Goal: Task Accomplishment & Management: Complete application form

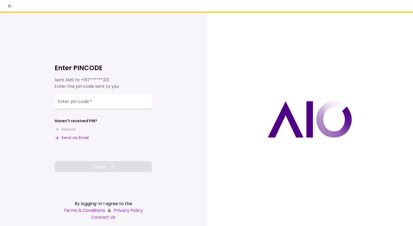
click at [68, 138] on button "Send via Email" at bounding box center [72, 138] width 34 height 6
click at [124, 101] on input "Enter pin code   *" at bounding box center [103, 102] width 97 height 15
paste input "******"
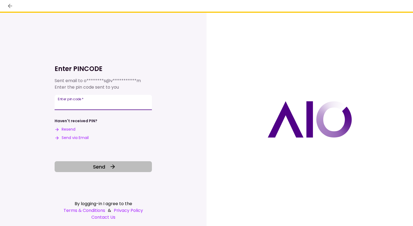
type input "******"
click at [134, 168] on button "Send" at bounding box center [103, 166] width 97 height 11
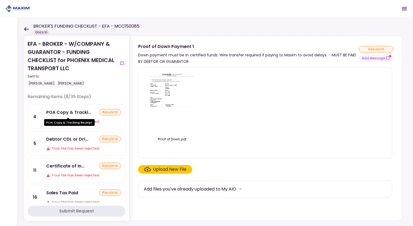
click at [70, 111] on div "POA Copy & Tracki..." at bounding box center [68, 112] width 45 height 7
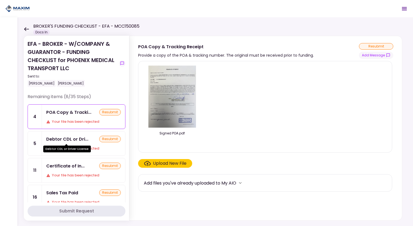
click at [79, 140] on div "Debtor CDL or Dri..." at bounding box center [67, 138] width 42 height 7
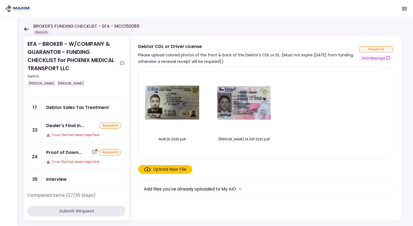
scroll to position [111, 0]
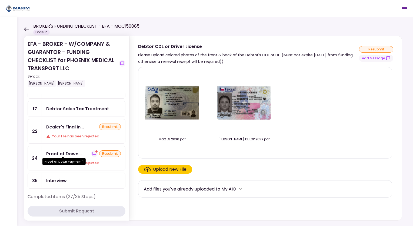
click at [72, 153] on div "Proof of Down..." at bounding box center [63, 153] width 35 height 7
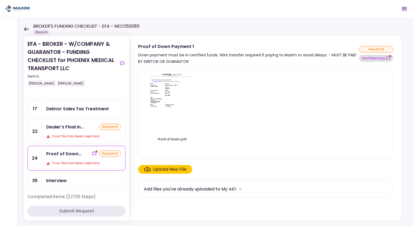
click at [381, 57] on button "Add Message" at bounding box center [376, 58] width 34 height 7
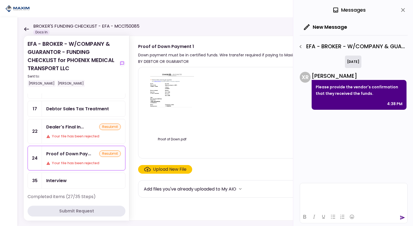
click at [323, 187] on html at bounding box center [353, 189] width 107 height 13
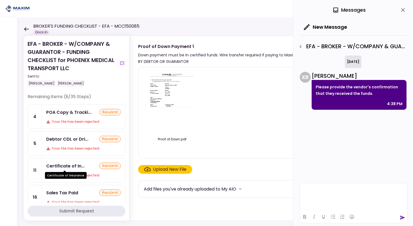
drag, startPoint x: 74, startPoint y: 167, endPoint x: 74, endPoint y: 170, distance: 3.8
click at [74, 170] on div "Certificate of Insurance" at bounding box center [66, 173] width 42 height 11
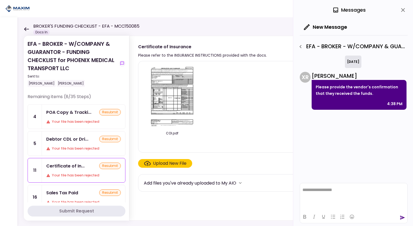
click at [81, 194] on div "Sales Tax Paid resubmit" at bounding box center [83, 192] width 75 height 7
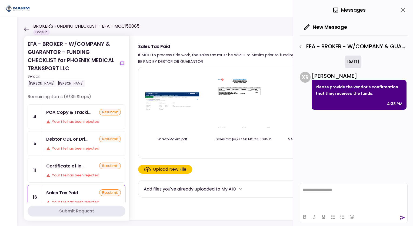
click at [82, 116] on div "POA Copy & Tracki... resubmit Your file has been rejected" at bounding box center [83, 116] width 83 height 24
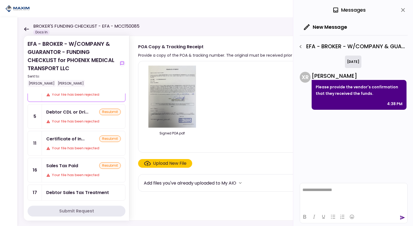
scroll to position [54, 0]
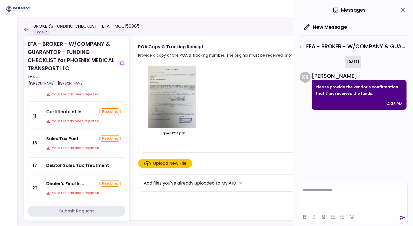
click at [85, 145] on div "Your file has been rejected" at bounding box center [83, 147] width 75 height 5
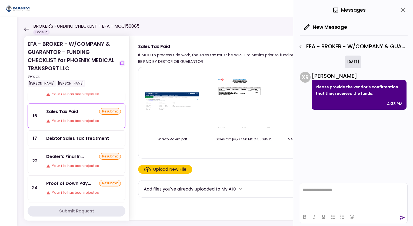
scroll to position [162, 0]
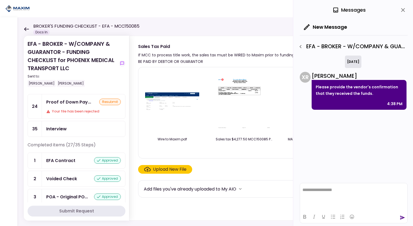
click at [73, 103] on div "Proof of Down Pay... resubmit Your file has been rejected" at bounding box center [83, 106] width 83 height 24
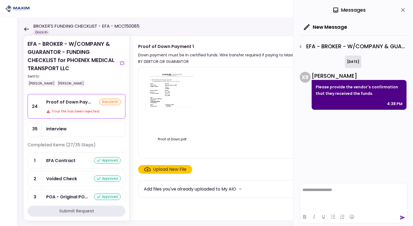
click at [74, 103] on div "Proof of Down Pay... resubmit Your file has been rejected" at bounding box center [83, 106] width 83 height 24
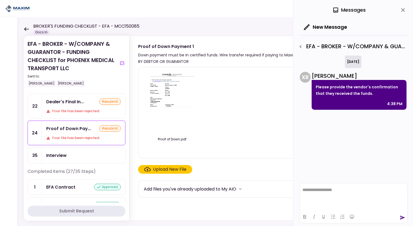
scroll to position [108, 0]
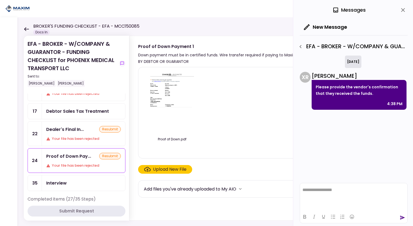
click at [84, 126] on div "Dealer's Final In... resubmit" at bounding box center [83, 129] width 75 height 7
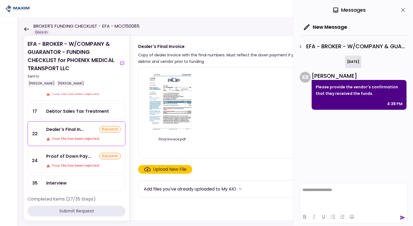
click at [401, 11] on icon "close" at bounding box center [403, 10] width 6 height 6
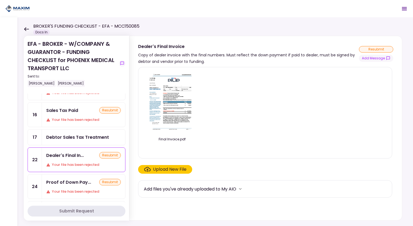
scroll to position [54, 0]
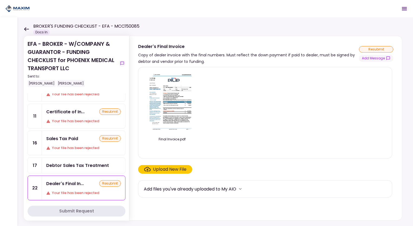
click at [65, 139] on div "Sales Tax Paid" at bounding box center [62, 138] width 32 height 7
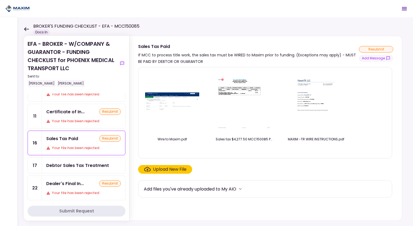
click at [68, 124] on div "Certificate of In... resubmit Your file has been rejected" at bounding box center [83, 116] width 83 height 24
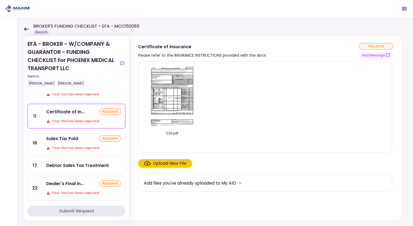
click at [67, 135] on div "Sales Tax Paid" at bounding box center [62, 138] width 32 height 7
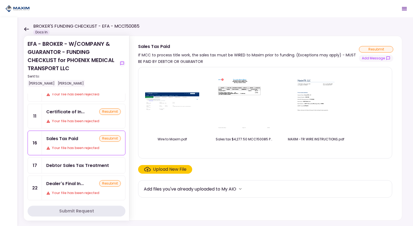
click at [66, 118] on div "Your file has been rejected" at bounding box center [83, 120] width 75 height 5
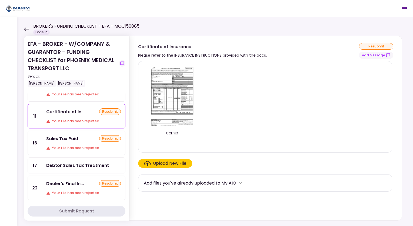
click at [67, 125] on div "Certificate of In... resubmit Your file has been rejected" at bounding box center [83, 116] width 83 height 24
click at [70, 128] on ul "4 POA Copy & Tracki... resubmit Your file has been rejected 5 Debtor CDL or Dri…" at bounding box center [77, 147] width 98 height 195
click at [71, 137] on div "Sales Tax Paid" at bounding box center [62, 138] width 32 height 7
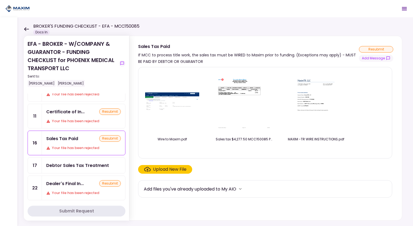
click at [236, 92] on img at bounding box center [244, 102] width 54 height 54
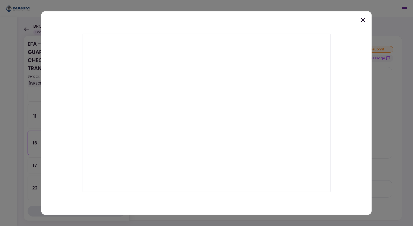
click at [362, 21] on icon at bounding box center [363, 20] width 4 height 4
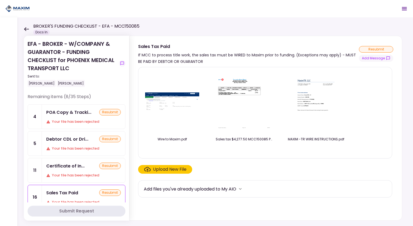
click at [66, 119] on div "Your file has been rejected" at bounding box center [83, 121] width 75 height 5
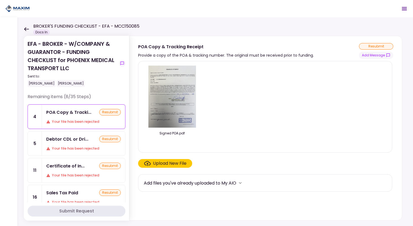
click at [76, 147] on div "Your file has been rejected" at bounding box center [83, 147] width 75 height 5
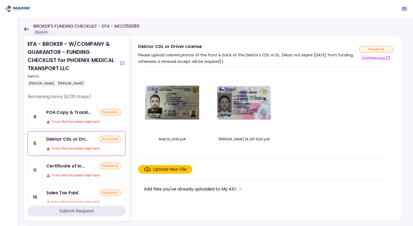
click at [174, 108] on img at bounding box center [172, 102] width 54 height 34
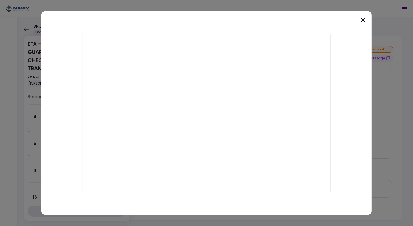
click at [361, 19] on icon at bounding box center [363, 20] width 6 height 6
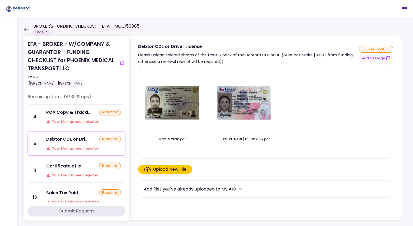
click at [229, 94] on img at bounding box center [244, 102] width 54 height 35
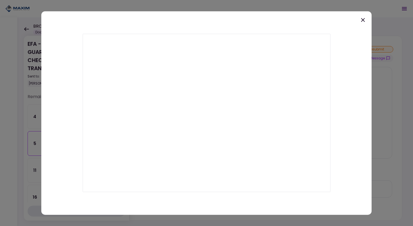
click at [364, 20] on icon at bounding box center [363, 20] width 6 height 6
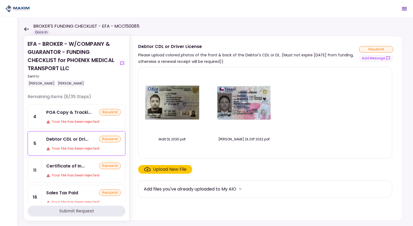
click at [85, 165] on div "Certificate of In... resubmit" at bounding box center [83, 165] width 75 height 7
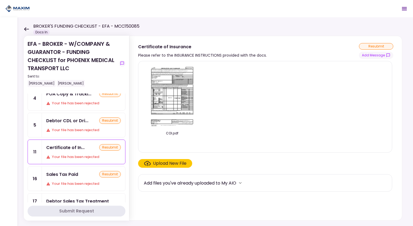
scroll to position [27, 0]
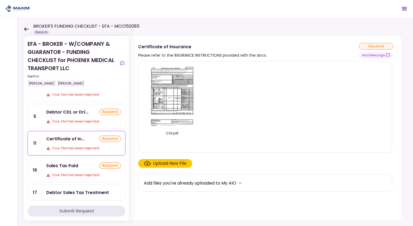
click at [83, 163] on div "Sales Tax Paid resubmit" at bounding box center [83, 165] width 75 height 7
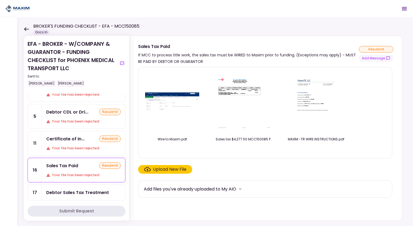
click at [169, 95] on img at bounding box center [172, 102] width 54 height 20
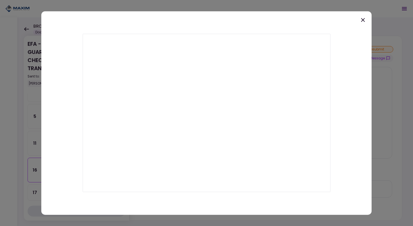
click at [363, 20] on icon at bounding box center [363, 20] width 4 height 4
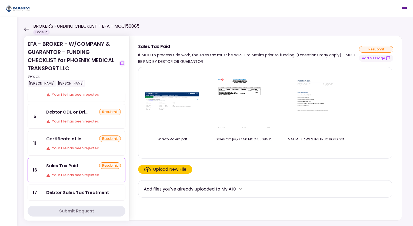
click at [250, 82] on img at bounding box center [244, 102] width 54 height 54
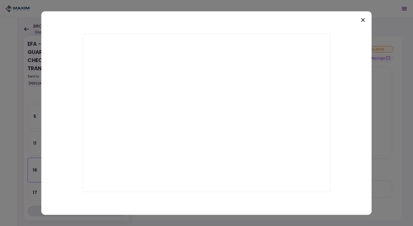
click at [363, 22] on icon at bounding box center [363, 20] width 6 height 6
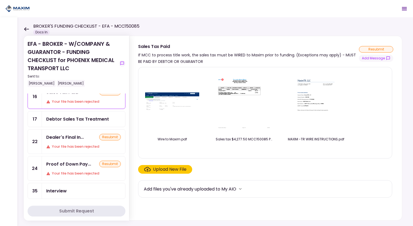
scroll to position [108, 0]
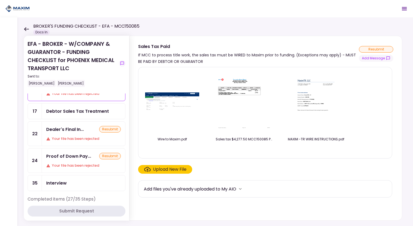
click at [83, 133] on div "Dealer's Final In... resubmit Your file has been rejected" at bounding box center [83, 133] width 83 height 24
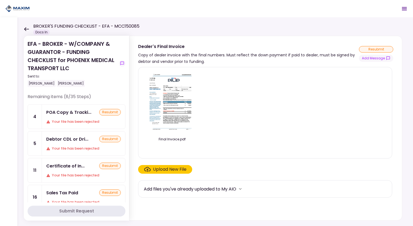
click at [68, 119] on div "Your file has been rejected" at bounding box center [83, 121] width 75 height 5
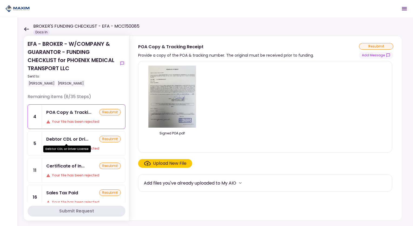
click at [67, 140] on div "Debtor CDL or Dri..." at bounding box center [67, 138] width 42 height 7
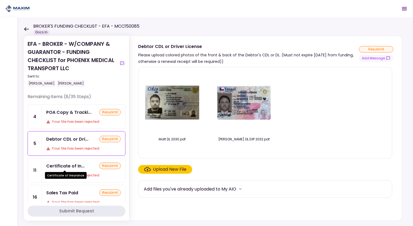
click at [75, 166] on div "Certificate of In..." at bounding box center [65, 165] width 38 height 7
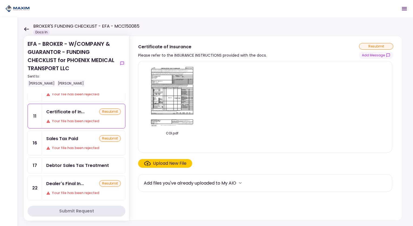
click at [67, 142] on div "Sales Tax Paid resubmit Your file has been rejected" at bounding box center [83, 143] width 83 height 24
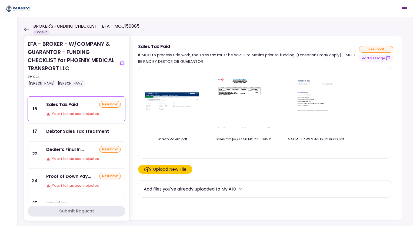
scroll to position [108, 0]
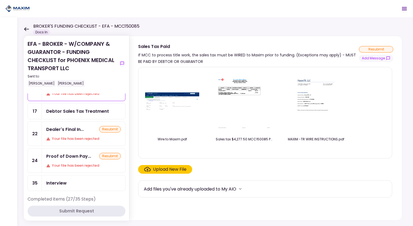
click at [59, 127] on div "Dealer's Final In..." at bounding box center [65, 129] width 38 height 7
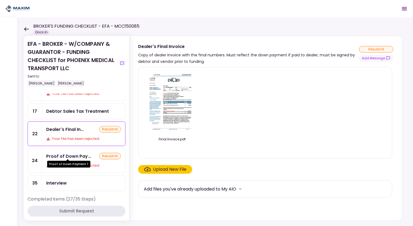
click at [65, 156] on div "Proof of Down Pay..." at bounding box center [68, 156] width 45 height 7
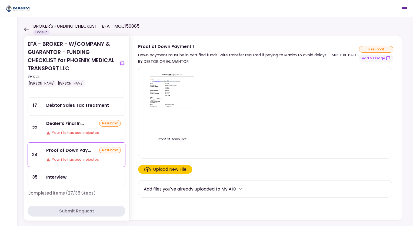
scroll to position [108, 0]
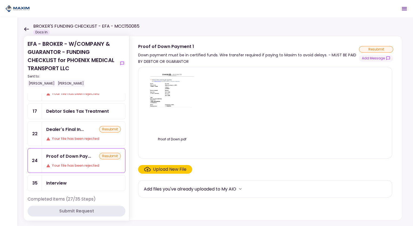
click at [64, 163] on div "Your file has been rejected" at bounding box center [83, 165] width 75 height 5
click at [183, 105] on img at bounding box center [172, 102] width 48 height 62
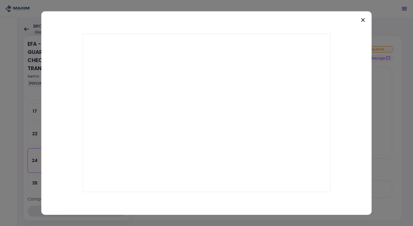
click at [362, 22] on icon at bounding box center [363, 20] width 6 height 6
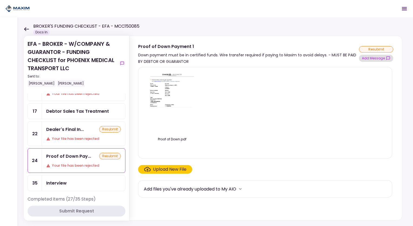
click at [382, 57] on button "Add Message" at bounding box center [376, 58] width 34 height 7
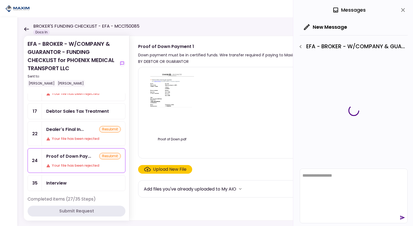
scroll to position [0, 0]
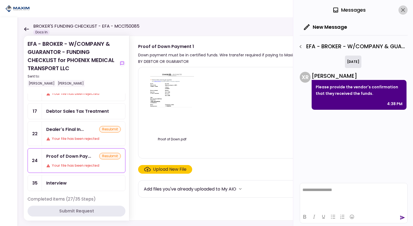
click at [406, 9] on icon "close" at bounding box center [403, 10] width 6 height 6
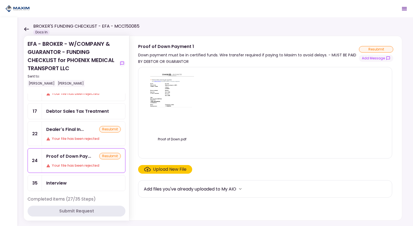
click at [73, 136] on div "Your file has been rejected" at bounding box center [83, 138] width 75 height 5
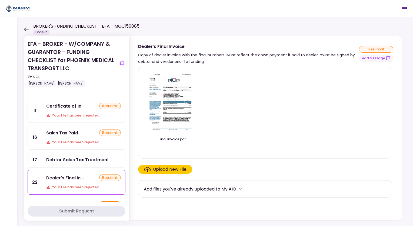
scroll to position [54, 0]
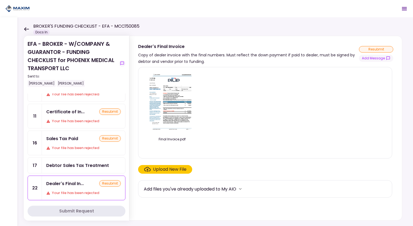
click at [79, 162] on div "Debtor Sales Tax Treatment" at bounding box center [77, 165] width 63 height 7
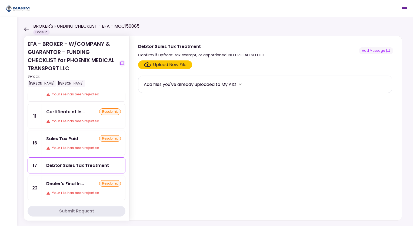
click at [81, 145] on div "Your file has been rejected" at bounding box center [83, 147] width 75 height 5
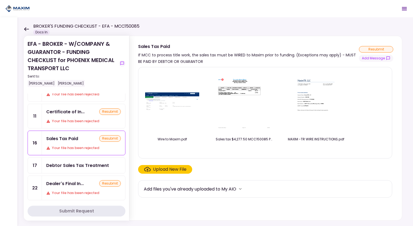
click at [90, 120] on div "Your file has been rejected" at bounding box center [83, 120] width 75 height 5
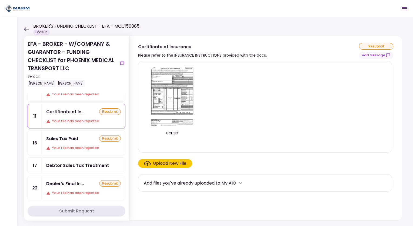
scroll to position [27, 0]
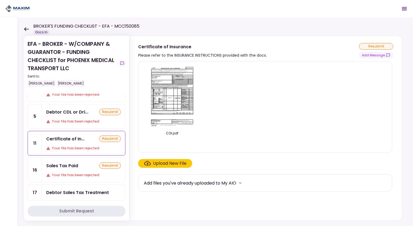
click at [97, 174] on div "Your file has been rejected" at bounding box center [83, 174] width 75 height 5
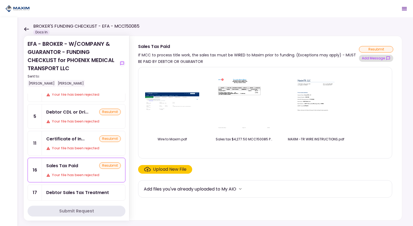
click at [376, 60] on button "Add Message" at bounding box center [376, 58] width 34 height 7
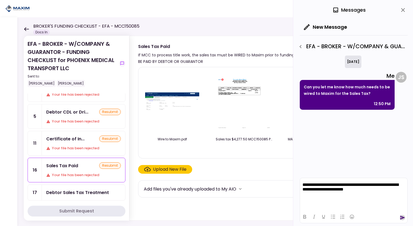
click at [402, 218] on icon "send" at bounding box center [403, 217] width 5 height 4
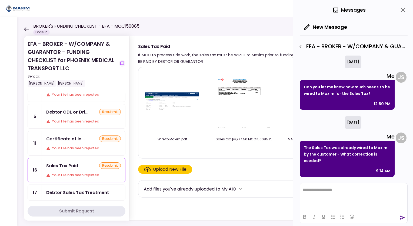
drag, startPoint x: 65, startPoint y: 144, endPoint x: 69, endPoint y: 142, distance: 4.6
click at [65, 145] on div "Your file has been rejected" at bounding box center [83, 147] width 75 height 5
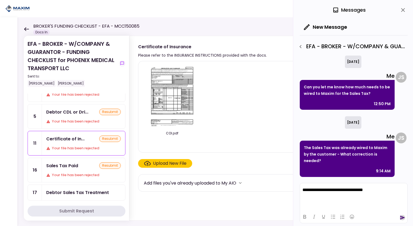
click at [403, 219] on icon "send" at bounding box center [402, 216] width 5 height 5
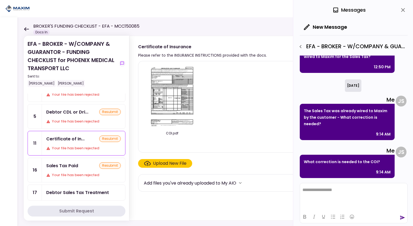
click at [82, 117] on div "Debtor CDL or Dri... resubmit Your file has been rejected" at bounding box center [83, 116] width 83 height 24
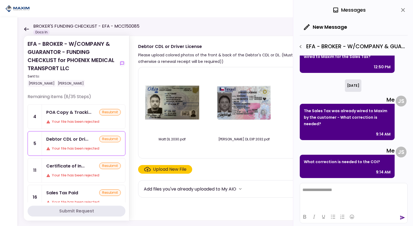
click at [72, 117] on div "POA Copy & Tracki... resubmit Your file has been rejected" at bounding box center [83, 116] width 83 height 24
